Goal: Information Seeking & Learning: Learn about a topic

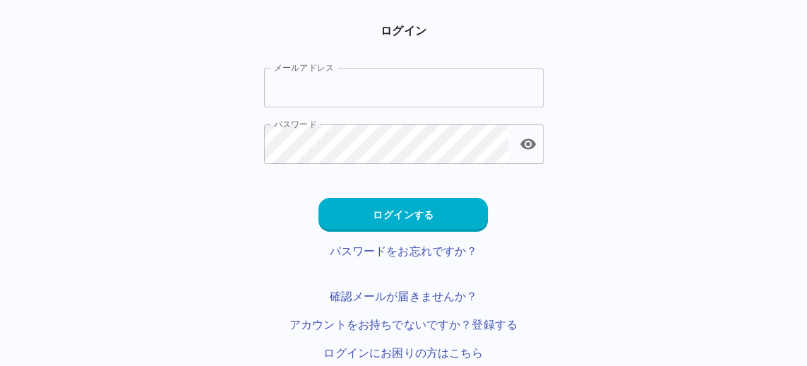
click at [481, 90] on input "メールアドレス" at bounding box center [404, 88] width 280 height 40
type input "**********"
click at [439, 227] on button "ログインする" at bounding box center [402, 215] width 169 height 34
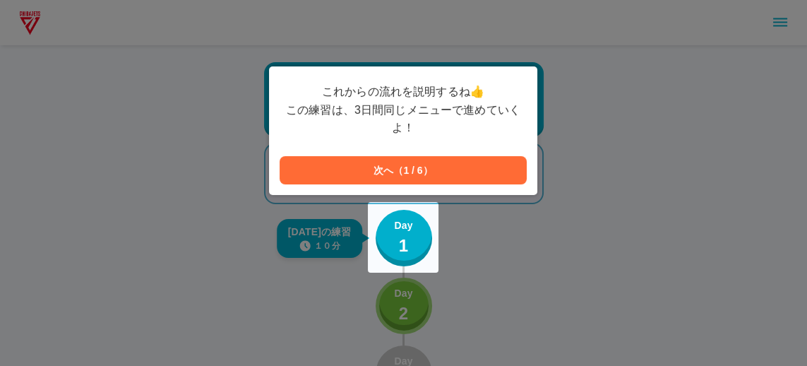
click at [495, 173] on button "次へ（1 / 6）" at bounding box center [403, 170] width 247 height 28
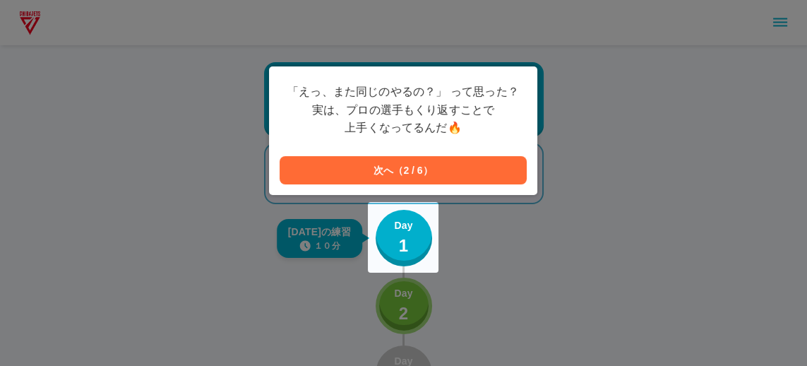
click at [501, 173] on button "次へ（2 / 6）" at bounding box center [403, 170] width 247 height 28
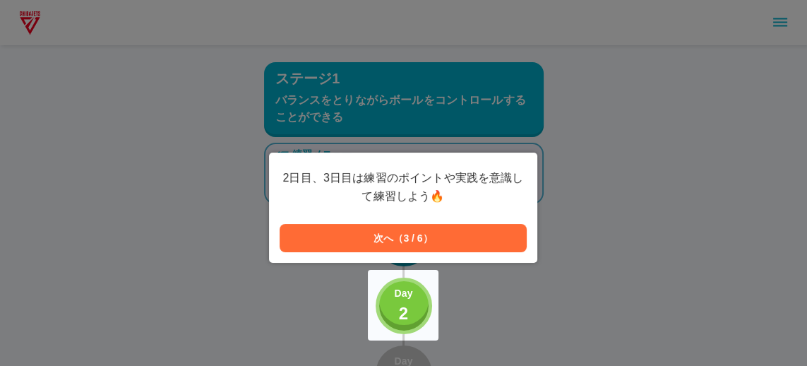
click at [469, 242] on button "次へ（3 / 6）" at bounding box center [403, 238] width 247 height 28
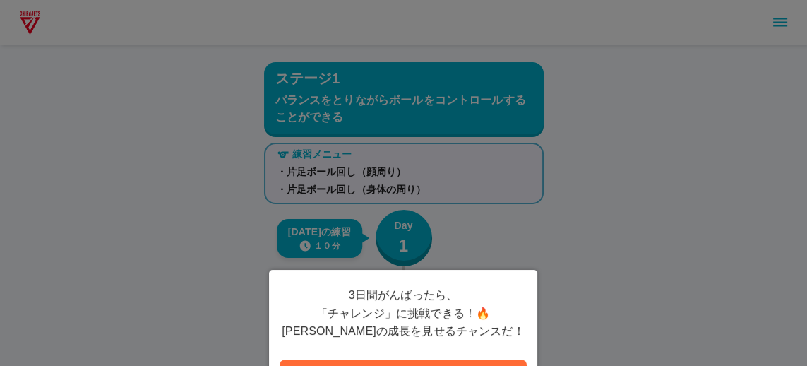
click at [461, 365] on button "次へ（4 / 6）" at bounding box center [403, 373] width 247 height 28
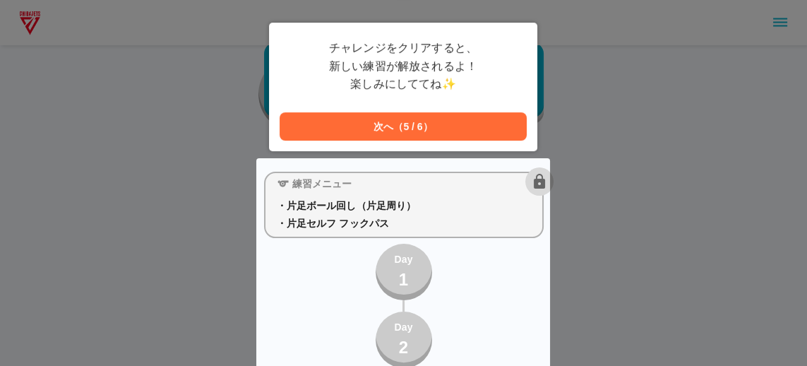
scroll to position [354, 0]
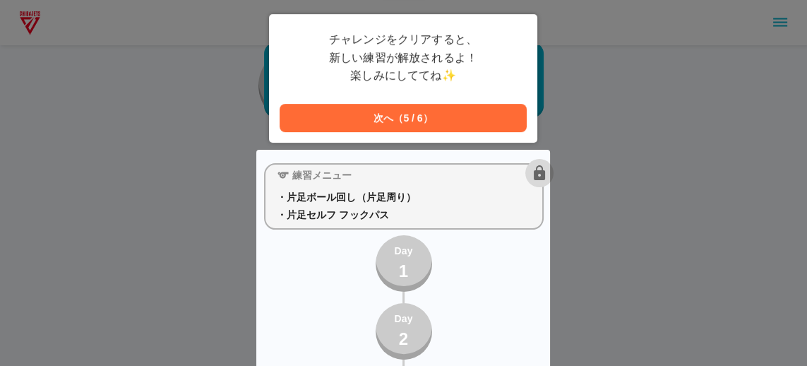
click at [477, 136] on div "チャレンジをクリアすると、 新しい練習が解放されるよ！ 楽しみにしててね✨ 次へ（5 / 6）" at bounding box center [403, 78] width 268 height 128
click at [487, 121] on button "次へ（5 / 6）" at bounding box center [403, 118] width 247 height 28
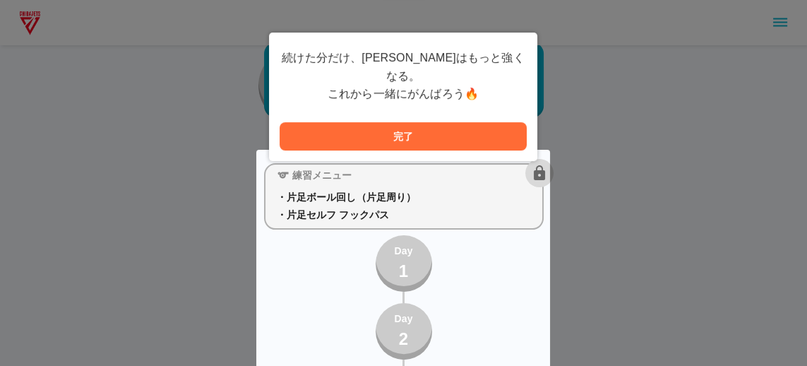
click at [475, 122] on button "完了" at bounding box center [403, 136] width 247 height 28
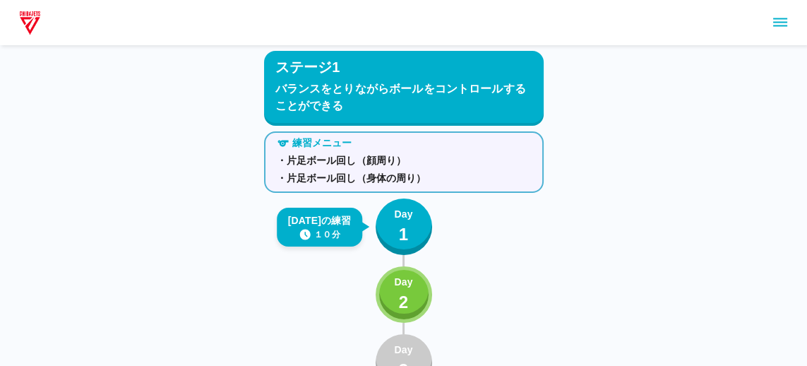
scroll to position [37, 0]
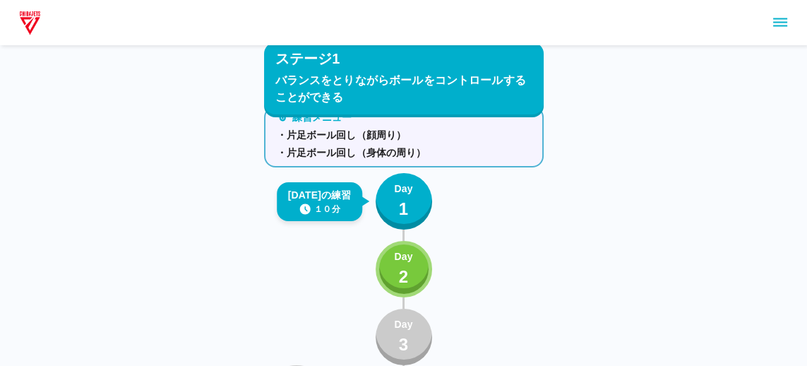
click at [430, 269] on button "Day 2" at bounding box center [403, 269] width 56 height 56
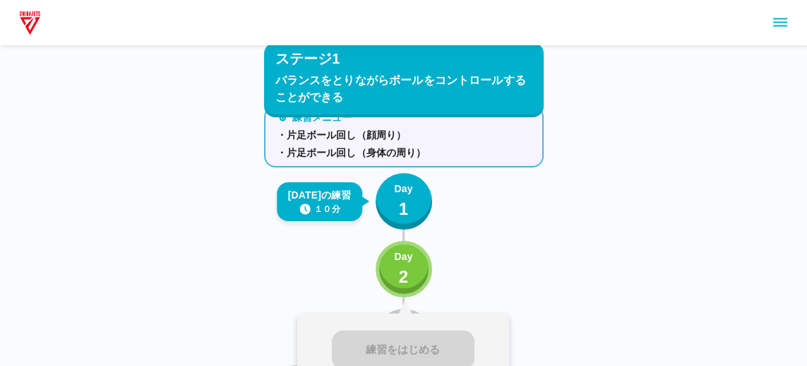
click at [414, 277] on button "Day 2" at bounding box center [403, 269] width 56 height 56
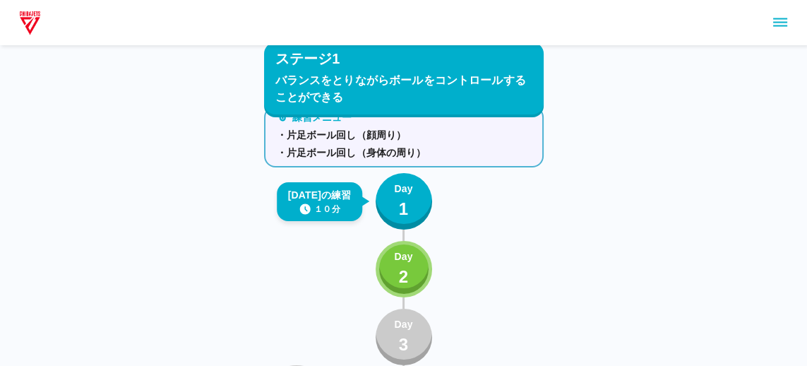
click at [411, 263] on p "Day" at bounding box center [403, 256] width 18 height 15
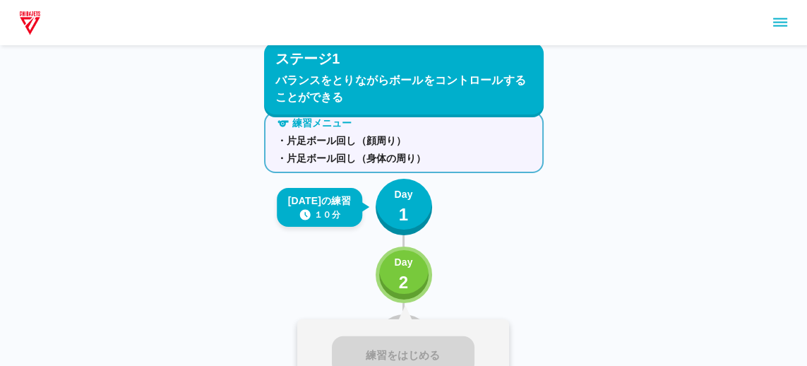
scroll to position [19, 0]
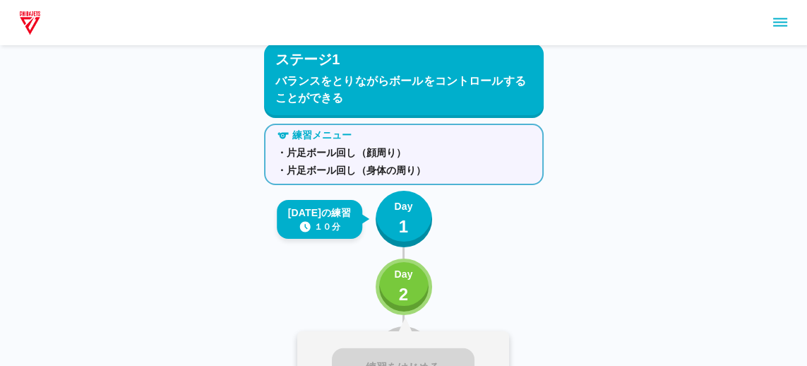
click at [411, 222] on div "Day 1" at bounding box center [403, 219] width 18 height 40
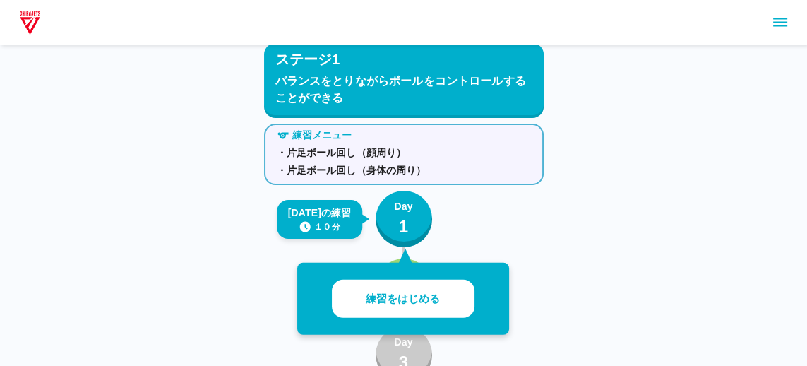
click at [485, 204] on div "練習メニュー ・片足ボール回し（顔周り） ・片足ボール回し（身体の周り） [DATE]の練習 １０分 Day 1 練習をはじめる Day 2 Day 3 ボー…" at bounding box center [404, 288] width 280 height 341
